Goal: Task Accomplishment & Management: Manage account settings

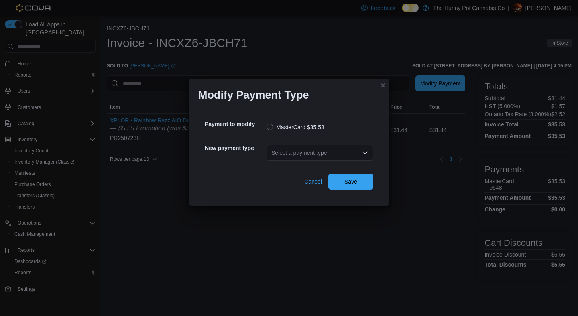
click at [338, 152] on div "Select a payment type" at bounding box center [320, 153] width 107 height 16
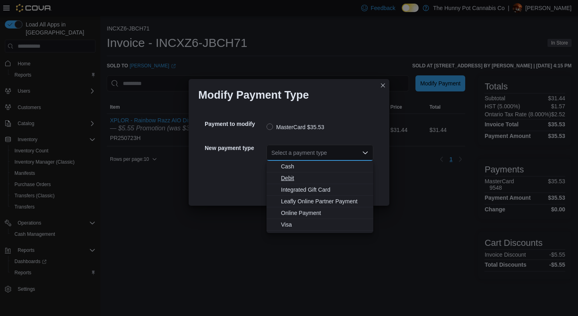
click at [293, 177] on span "Debit" at bounding box center [325, 178] width 88 height 8
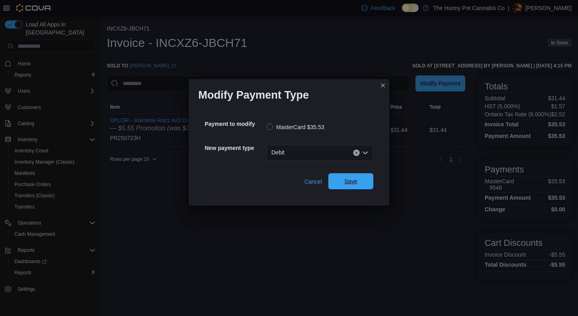
click at [352, 185] on span "Save" at bounding box center [350, 181] width 13 height 8
